Goal: Navigation & Orientation: Find specific page/section

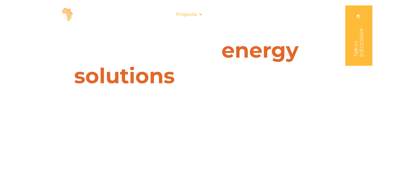
click at [191, 14] on span "Projects" at bounding box center [186, 14] width 20 height 7
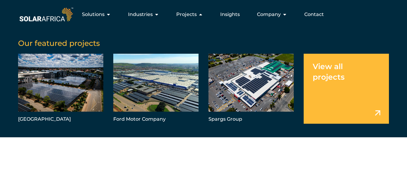
click at [347, 90] on link "Menu" at bounding box center [346, 89] width 85 height 70
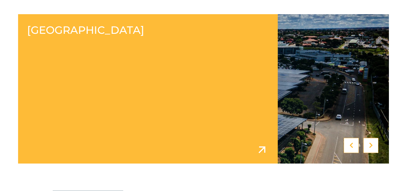
scroll to position [241, 0]
